Goal: Transaction & Acquisition: Purchase product/service

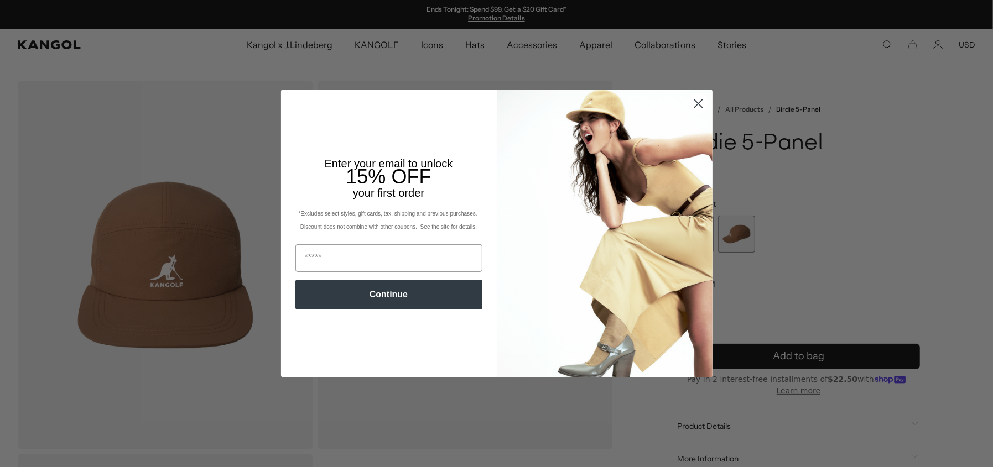
click at [695, 106] on circle "Close dialog" at bounding box center [698, 104] width 18 height 18
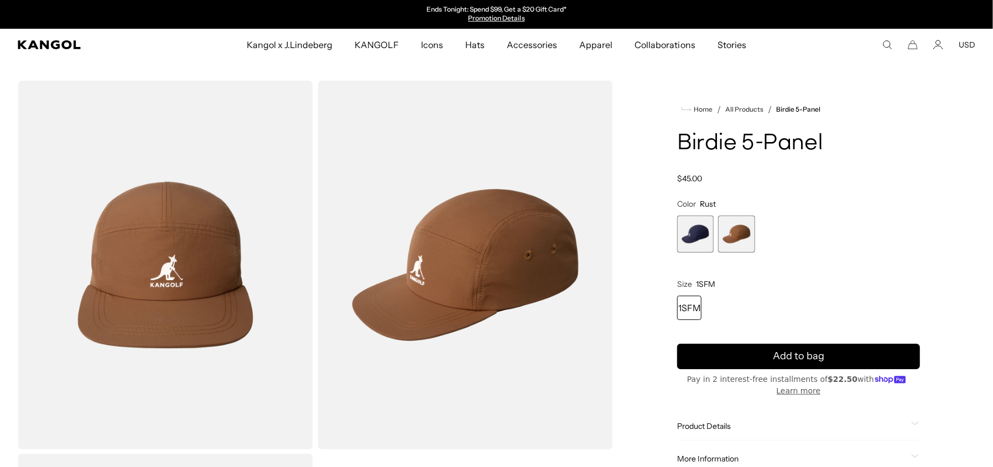
click at [690, 102] on div "Close dialog Enter your email to unlock 15% OFF your first order *Excludes sele…" at bounding box center [497, 234] width 454 height 288
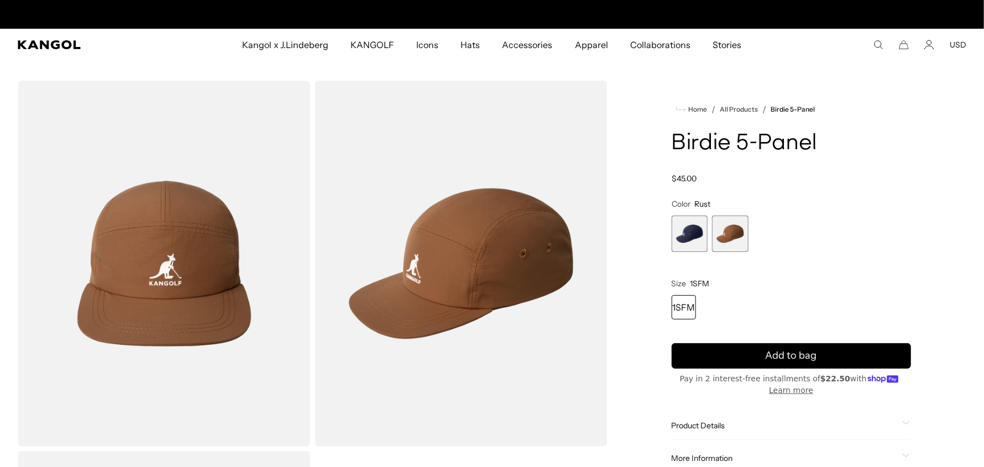
scroll to position [0, 228]
click at [711, 230] on div "Navy Variant sold out or unavailable Rust Variant sold out or unavailable" at bounding box center [792, 234] width 240 height 37
click at [726, 230] on span "2 of 2" at bounding box center [730, 234] width 37 height 37
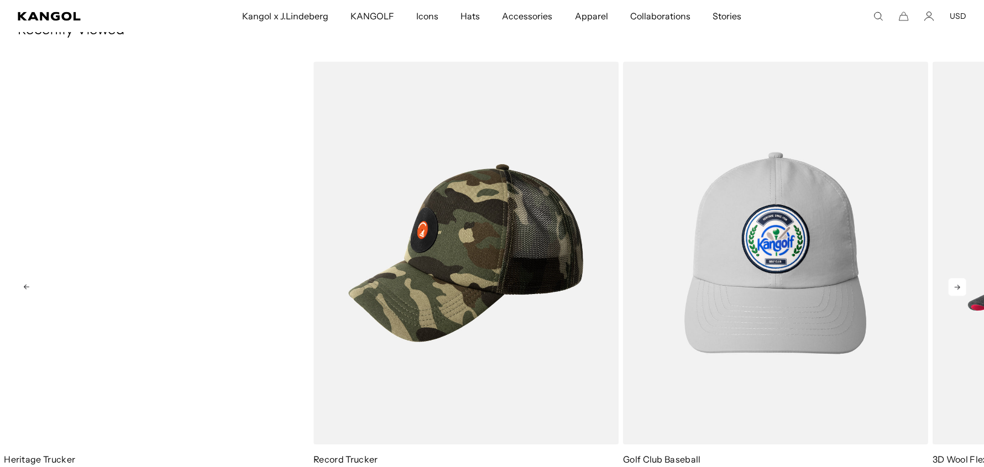
scroll to position [1493, 0]
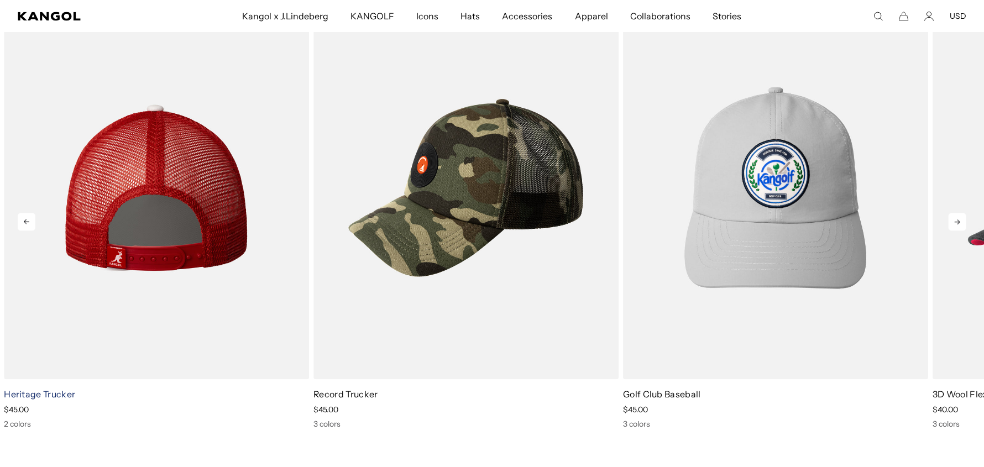
click at [24, 394] on link "Heritage Trucker" at bounding box center [39, 394] width 71 height 11
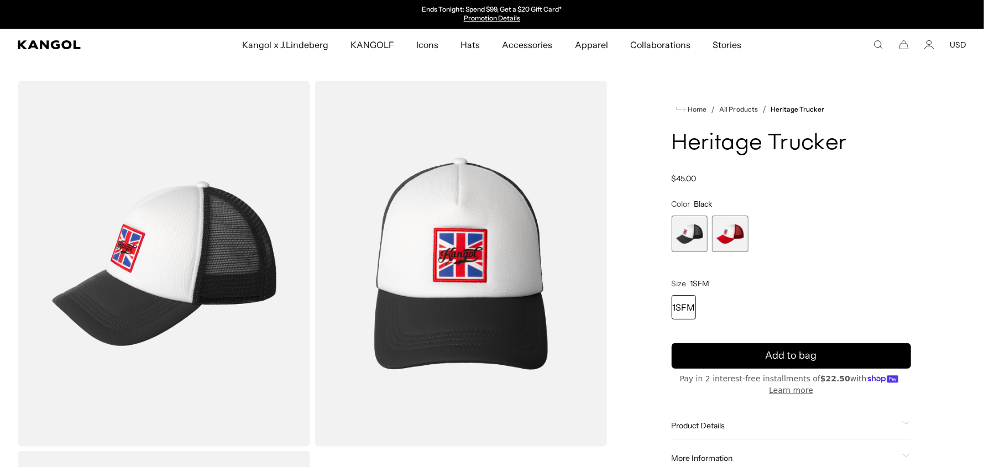
click at [675, 233] on span "1 of 2" at bounding box center [690, 234] width 37 height 37
click at [686, 234] on span "1 of 2" at bounding box center [690, 234] width 37 height 37
click at [738, 230] on span "2 of 2" at bounding box center [730, 234] width 37 height 37
click at [692, 233] on span "1 of 2" at bounding box center [690, 234] width 37 height 37
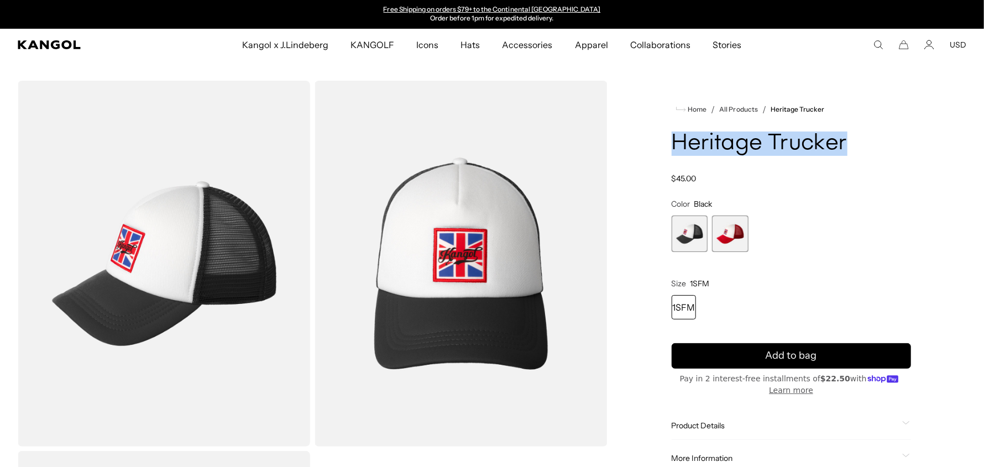
drag, startPoint x: 674, startPoint y: 139, endPoint x: 880, endPoint y: 131, distance: 207.0
click at [880, 131] on div "Home / All Products / Heritage Trucker Heritage Trucker Regular price $45.00 Re…" at bounding box center [792, 449] width 351 height 736
